Goal: Task Accomplishment & Management: Complete application form

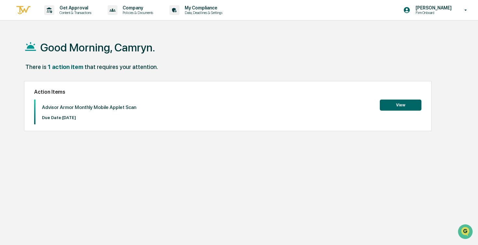
click at [399, 108] on button "View" at bounding box center [400, 104] width 42 height 11
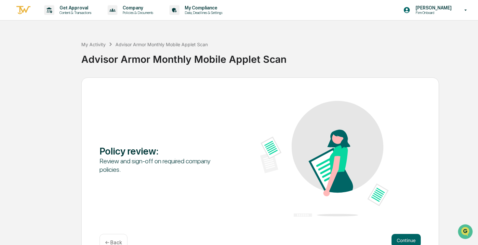
scroll to position [17, 0]
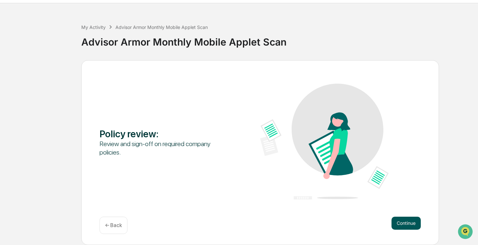
click at [395, 217] on button "Continue" at bounding box center [405, 222] width 29 height 13
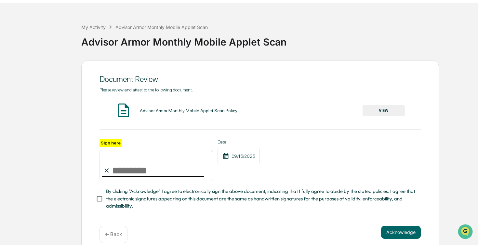
click at [125, 156] on input "Sign here" at bounding box center [155, 165] width 113 height 31
type input "**********"
click at [121, 194] on span "By clicking "Acknowledge" I agree to electronically sign the above document, in…" at bounding box center [260, 198] width 309 height 22
click at [382, 113] on button "VIEW" at bounding box center [383, 110] width 42 height 11
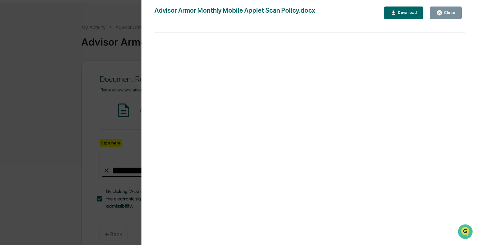
scroll to position [26, 0]
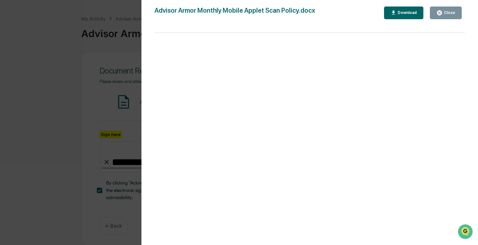
click at [441, 14] on icon "button" at bounding box center [439, 12] width 5 height 5
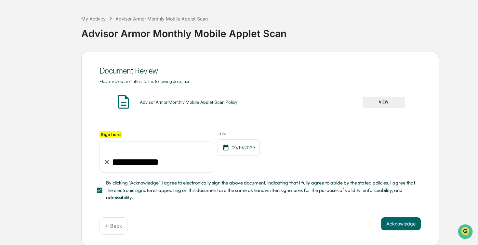
click at [115, 130] on div "**********" at bounding box center [259, 140] width 321 height 122
click at [405, 226] on button "Acknowledge" at bounding box center [401, 223] width 40 height 13
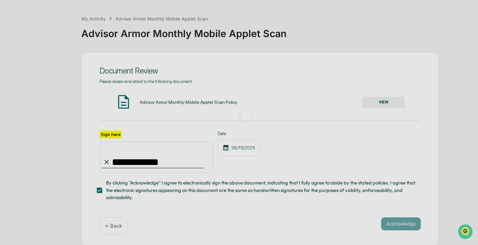
scroll to position [17, 0]
